Goal: Find specific page/section: Find specific page/section

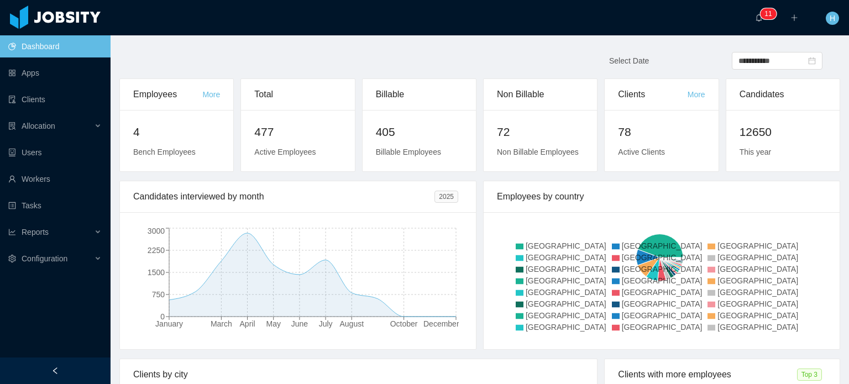
scroll to position [55, 0]
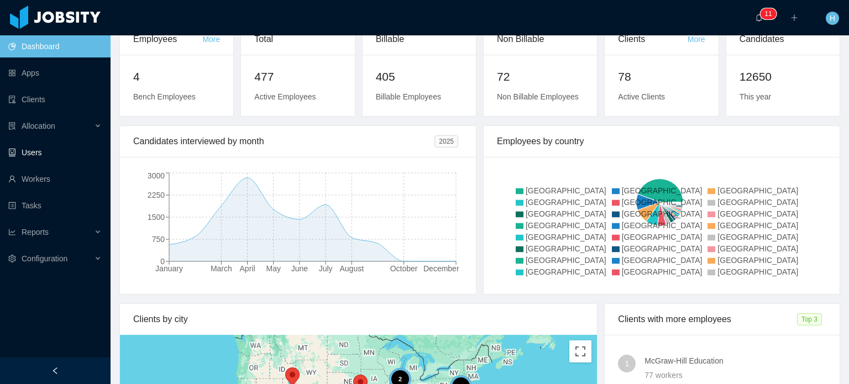
click at [82, 159] on link "Users" at bounding box center [54, 153] width 93 height 22
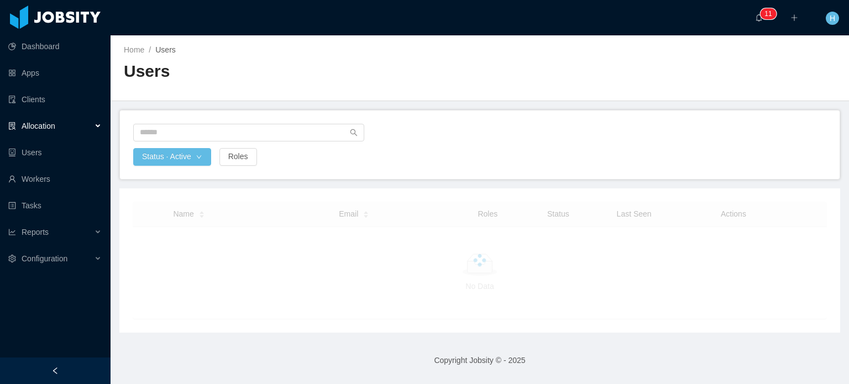
click at [92, 126] on div "Allocation" at bounding box center [55, 126] width 111 height 22
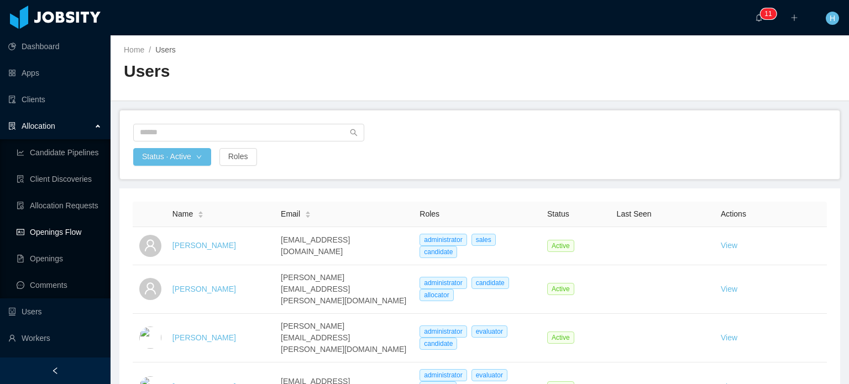
click at [51, 234] on link "Openings Flow" at bounding box center [59, 232] width 85 height 22
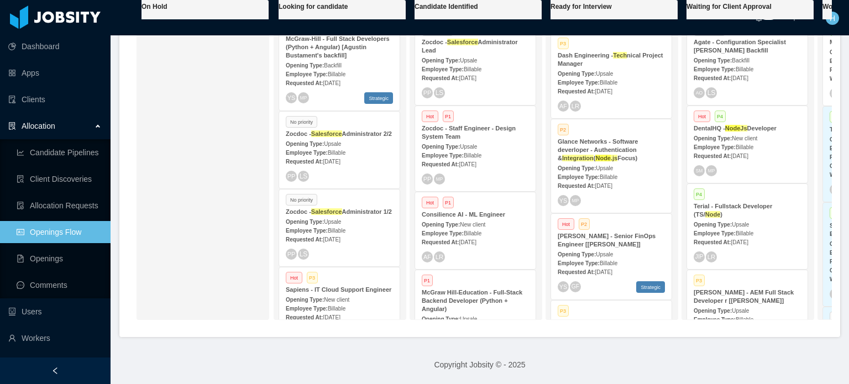
scroll to position [498, 0]
click at [590, 149] on strong "Glance Networks - Software deverloper - Authentication & Integration ( Node .js…" at bounding box center [598, 148] width 81 height 23
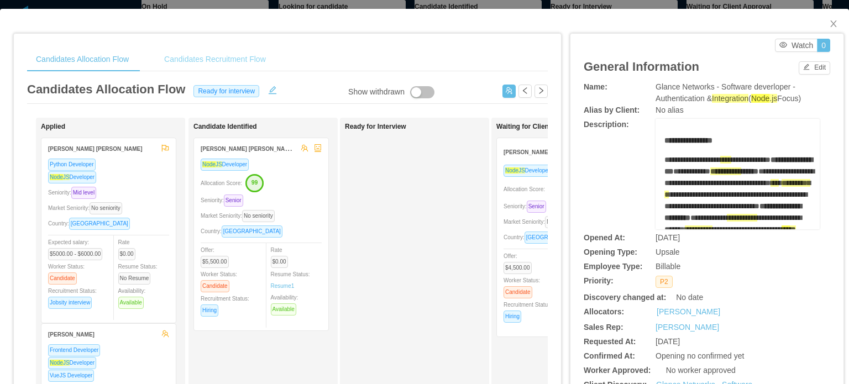
click at [202, 63] on div "Candidates Recruitment Flow" at bounding box center [214, 59] width 119 height 25
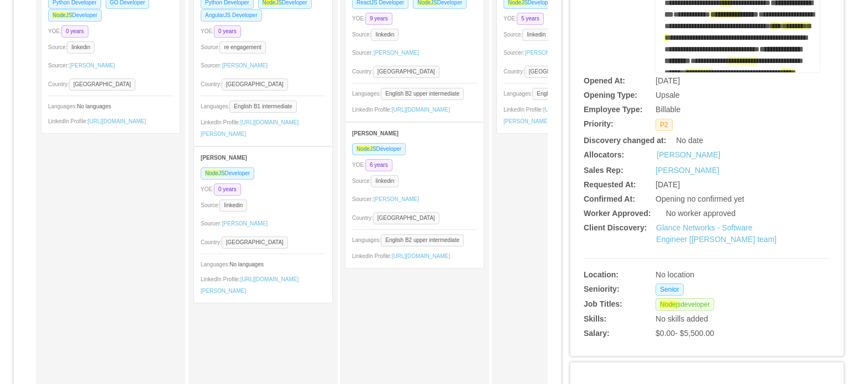
scroll to position [166, 0]
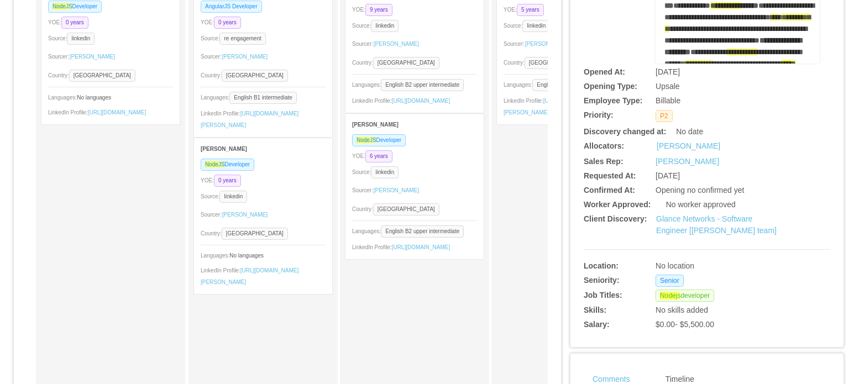
drag, startPoint x: 515, startPoint y: 198, endPoint x: 494, endPoint y: 207, distance: 22.8
click at [494, 207] on div "Challenge [PERSON_NAME] Node JS Developer YOE: 5 years Source: linkedin Sourcer…" at bounding box center [565, 223] width 149 height 553
click at [504, 206] on div "Challenge [PERSON_NAME] Node JS Developer YOE: 5 years Source: linkedin Sourcer…" at bounding box center [565, 223] width 139 height 543
click at [526, 165] on div "Challenge [PERSON_NAME] Node JS Developer YOE: 5 years Source: linkedin Sourcer…" at bounding box center [565, 223] width 139 height 543
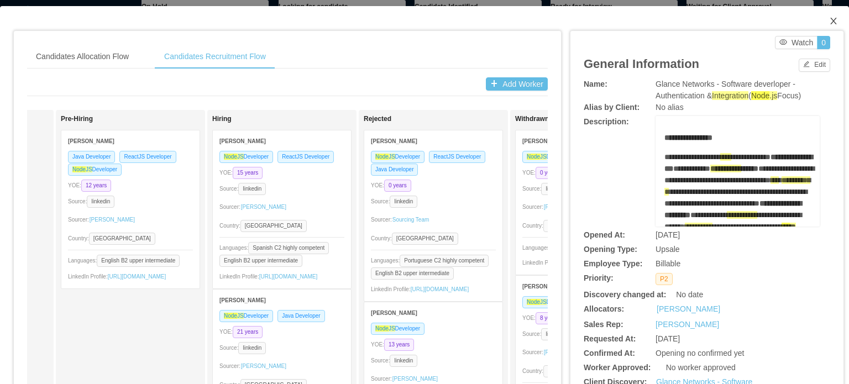
scroll to position [0, 0]
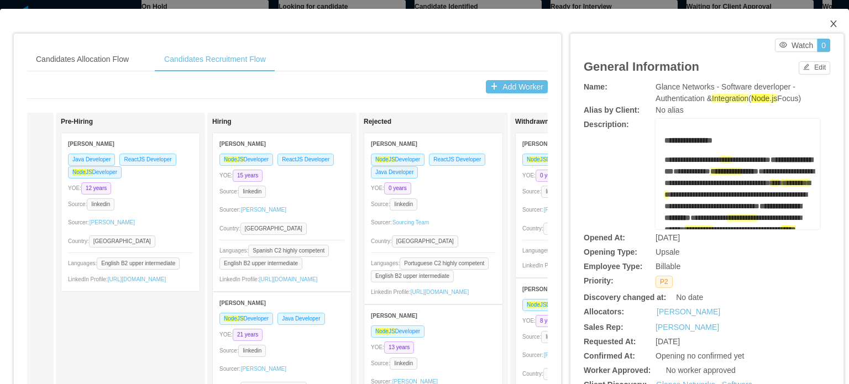
click at [829, 21] on icon "icon: close" at bounding box center [833, 23] width 9 height 9
